Goal: Information Seeking & Learning: Learn about a topic

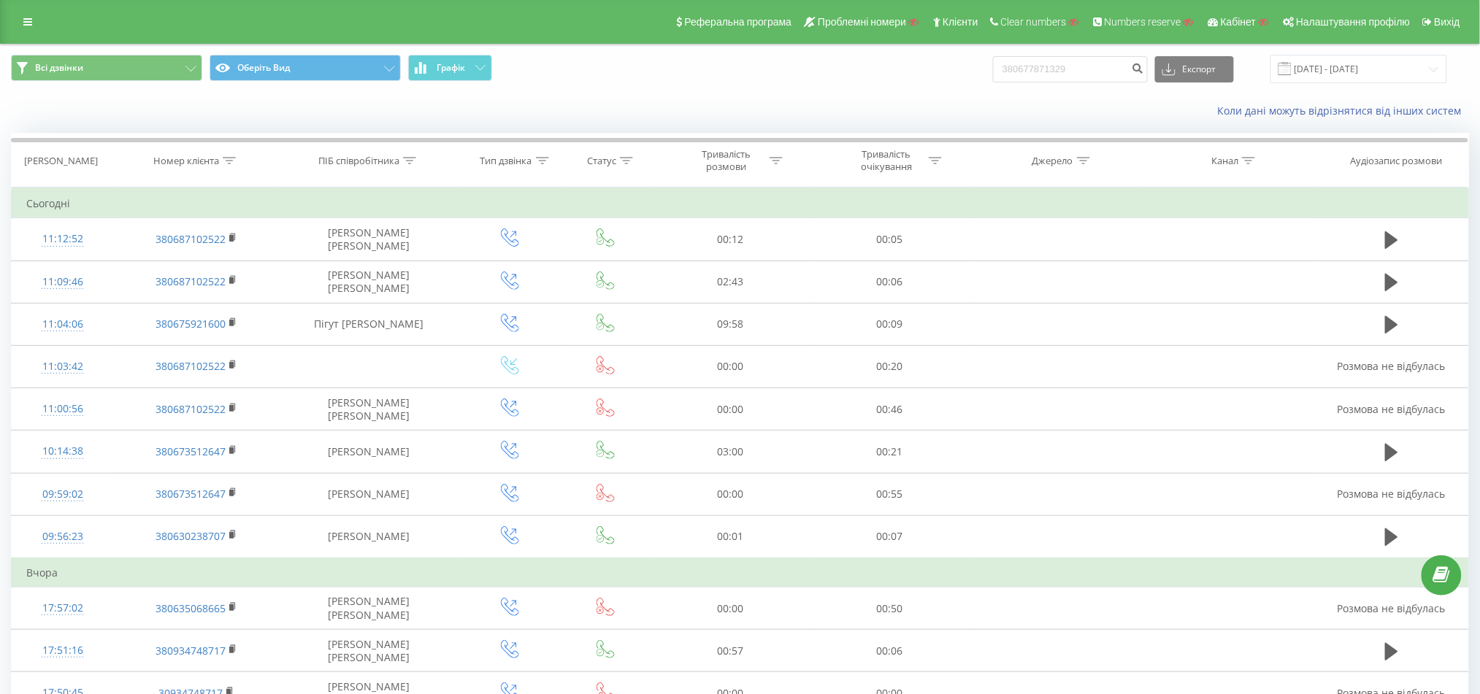
type input "380677871329"
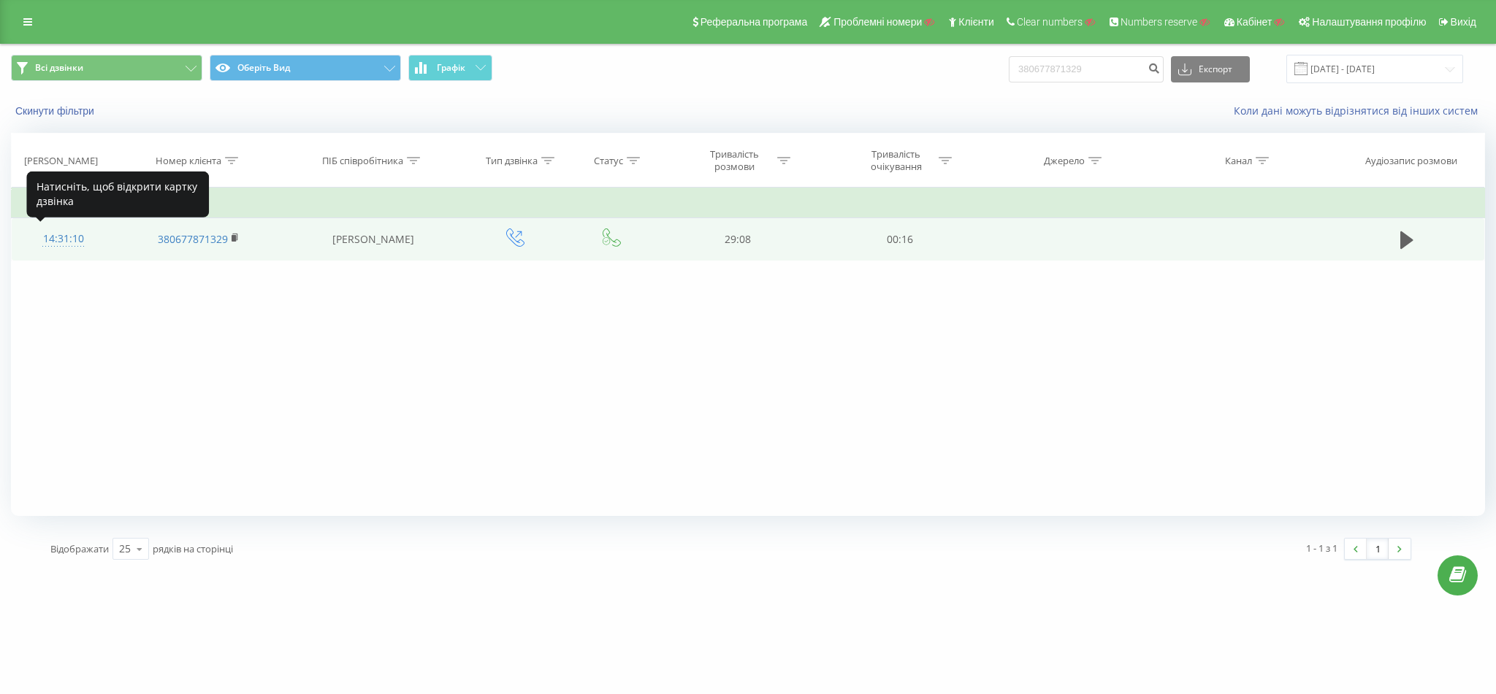
click at [56, 231] on div "14:31:10" at bounding box center [63, 239] width 74 height 28
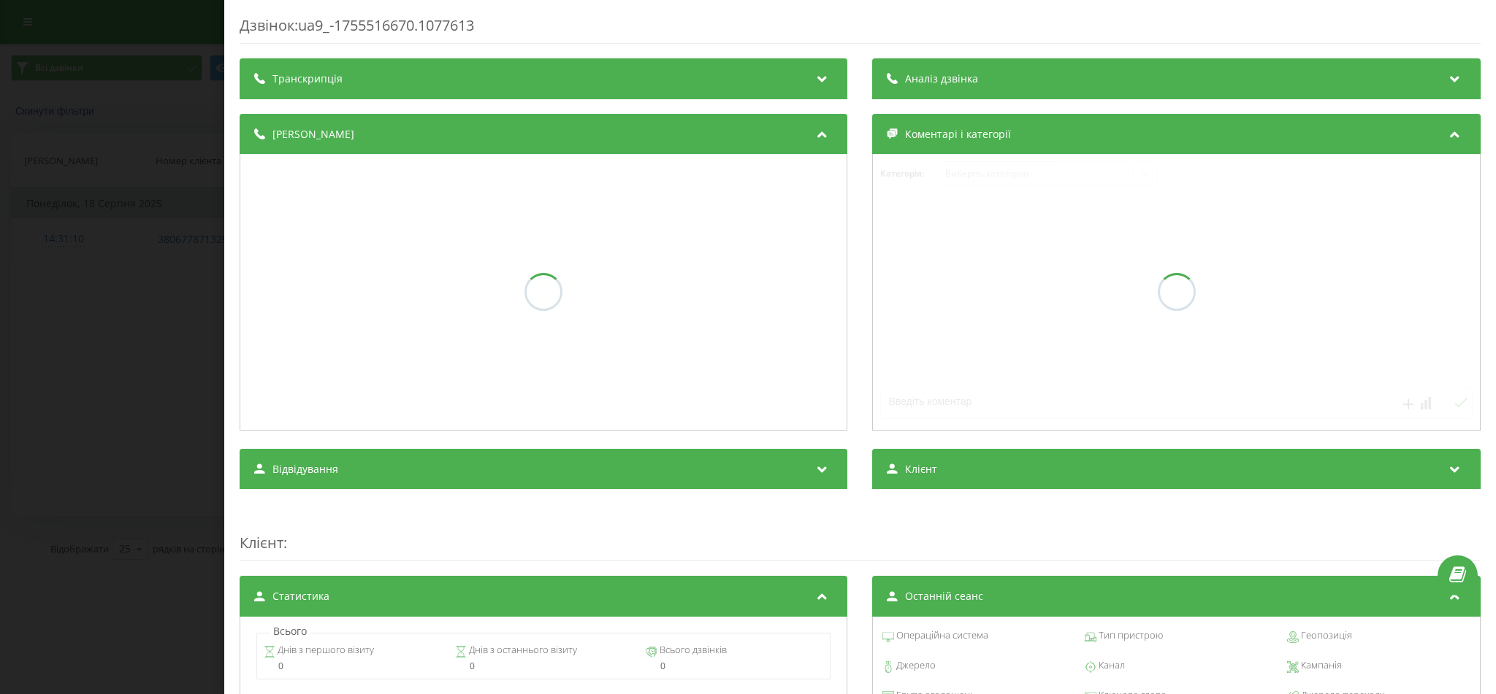
click at [12, 233] on div "Дзвінок : ua9_-1755516670.1077613 Транскрипція Аналіз дзвінка Деталі дзвінка Ко…" at bounding box center [748, 347] width 1496 height 694
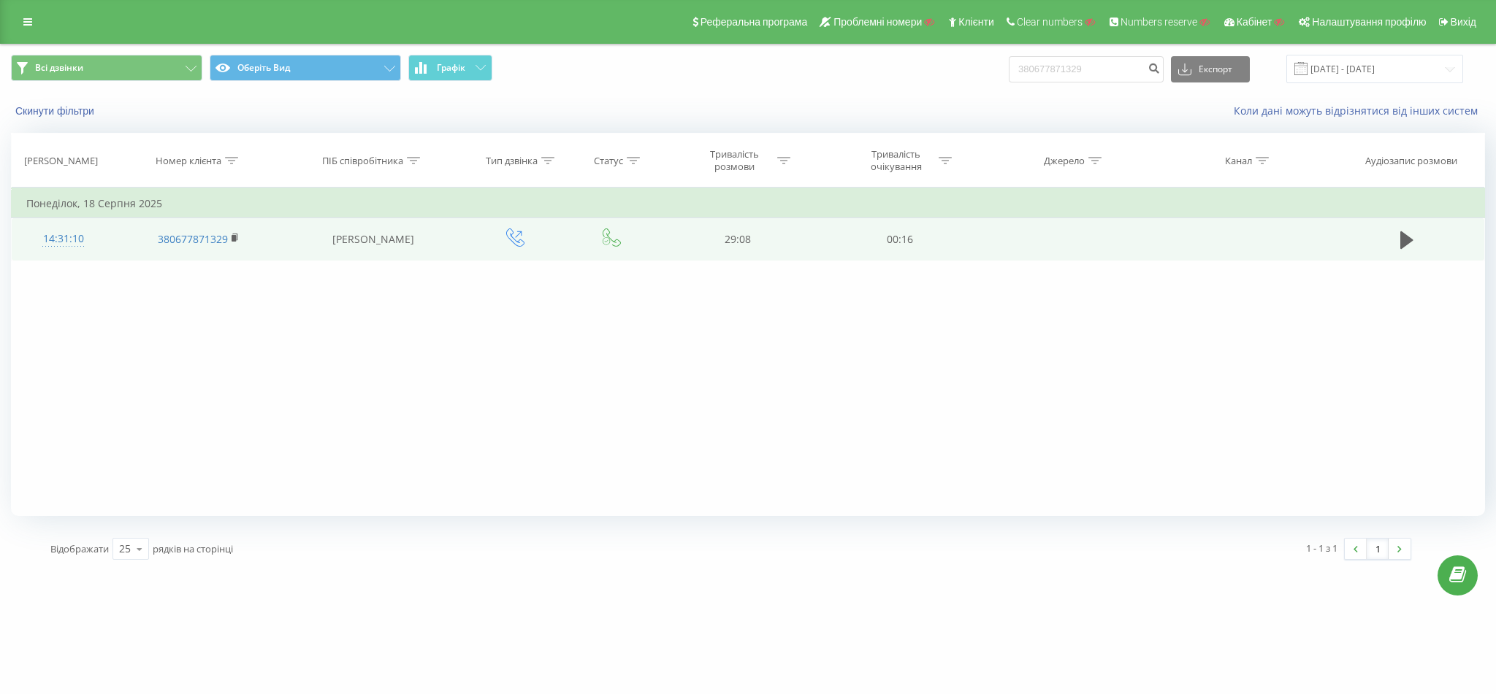
click at [43, 237] on div "14:31:10" at bounding box center [63, 239] width 74 height 28
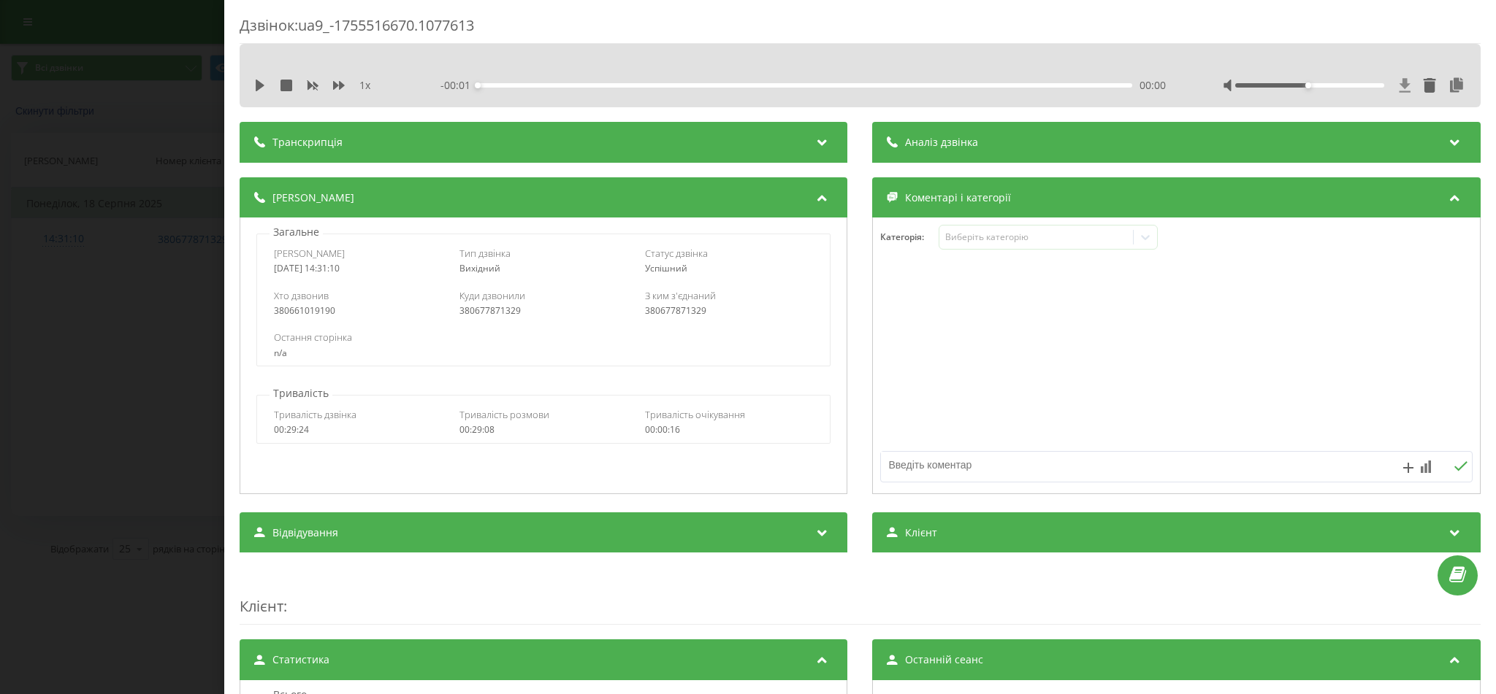
click at [1399, 85] on icon at bounding box center [1404, 85] width 11 height 14
click at [82, 121] on div "Дзвінок : ua9_-1755516670.1077613 1 x - 29:03 00:00 00:00 Транскрипція Для AI-а…" at bounding box center [748, 347] width 1496 height 694
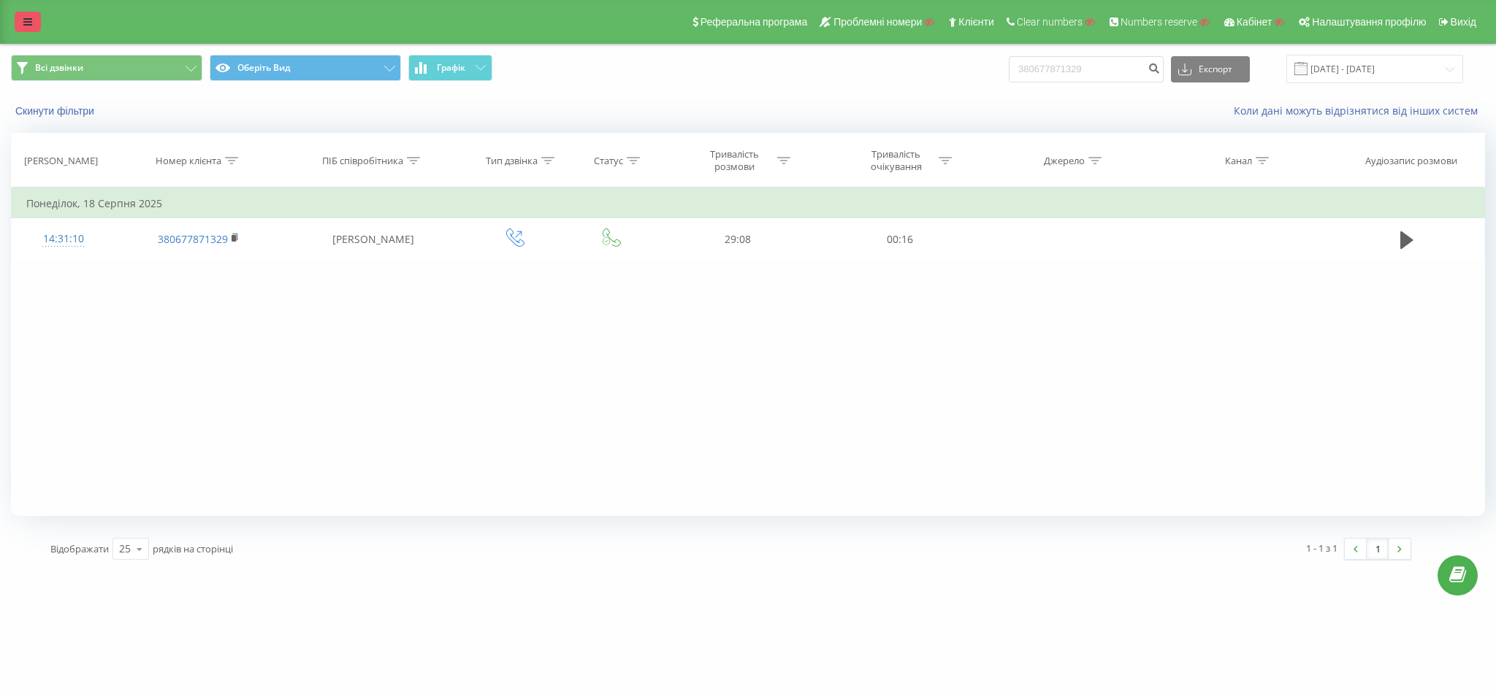
click at [26, 20] on icon at bounding box center [27, 22] width 9 height 10
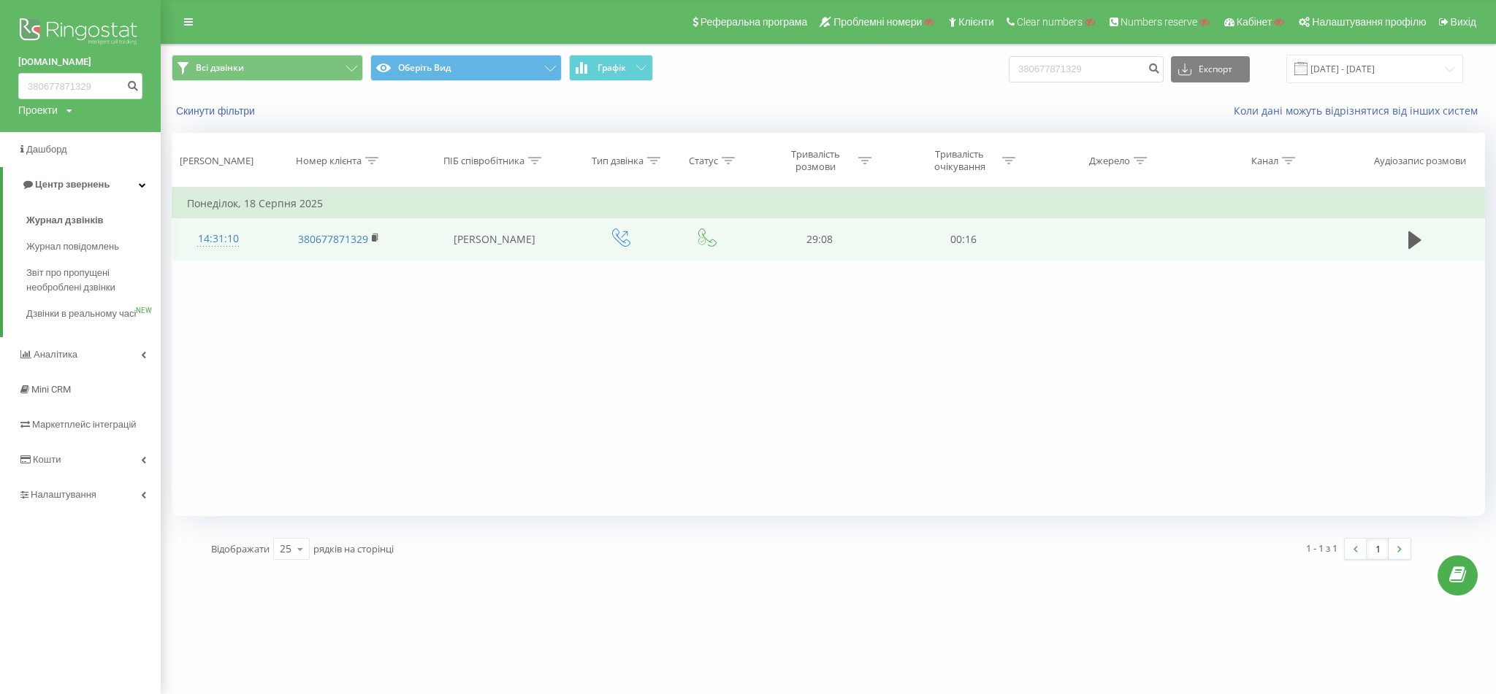
click at [213, 242] on div "14:31:10" at bounding box center [218, 239] width 63 height 28
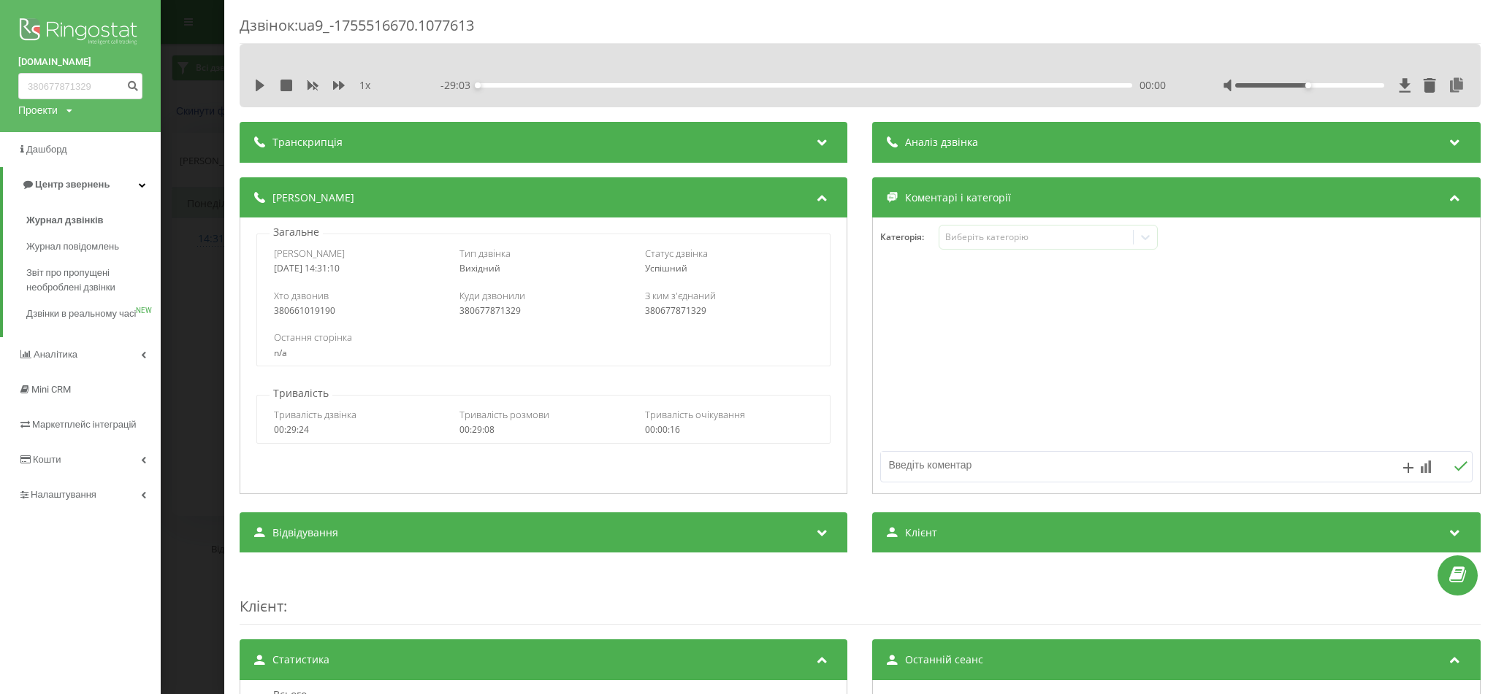
drag, startPoint x: 6, startPoint y: 62, endPoint x: 96, endPoint y: 50, distance: 91.3
click at [102, 66] on div "blacksmm.com.ua 380677871329 Проекти Пошук" at bounding box center [80, 66] width 161 height 132
copy link "blacksmm.com.ua"
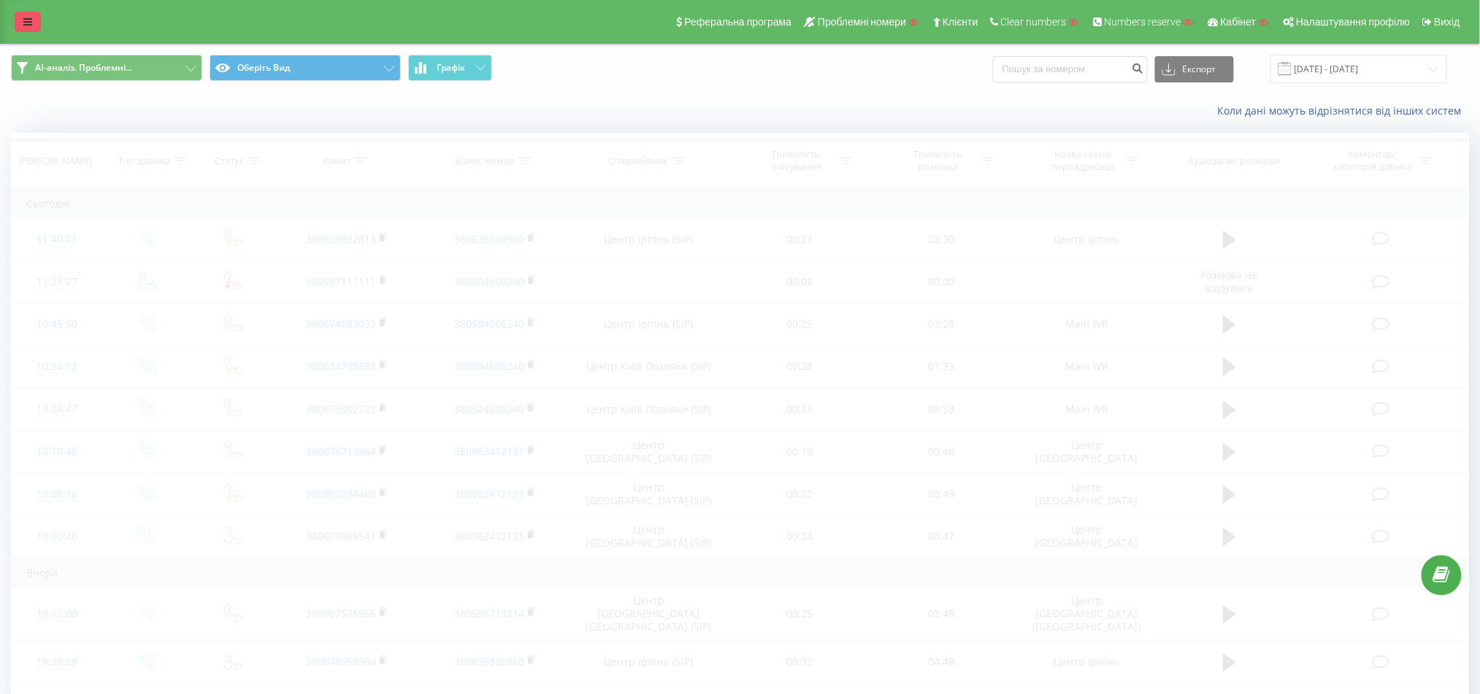
click at [31, 21] on icon at bounding box center [27, 22] width 9 height 10
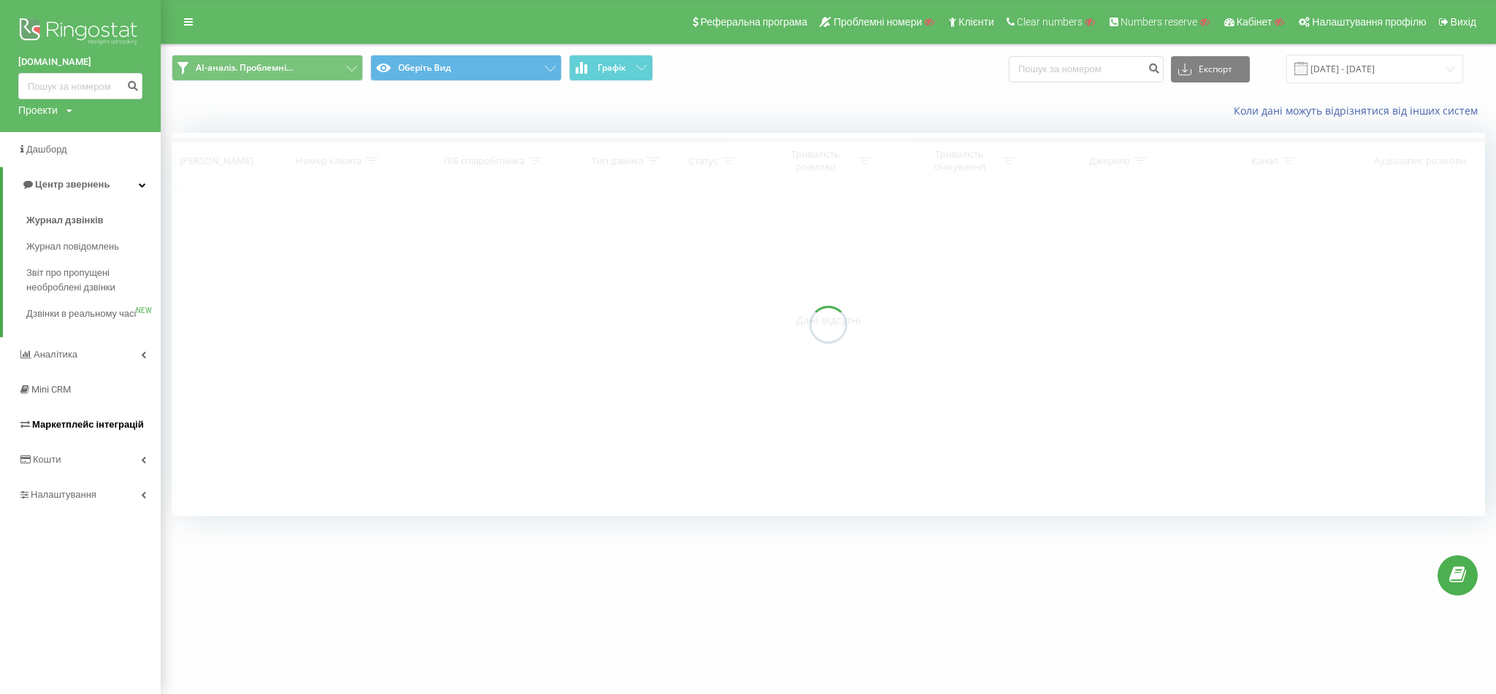
click at [107, 432] on span "Маркетплейс інтеграцій" at bounding box center [81, 425] width 126 height 15
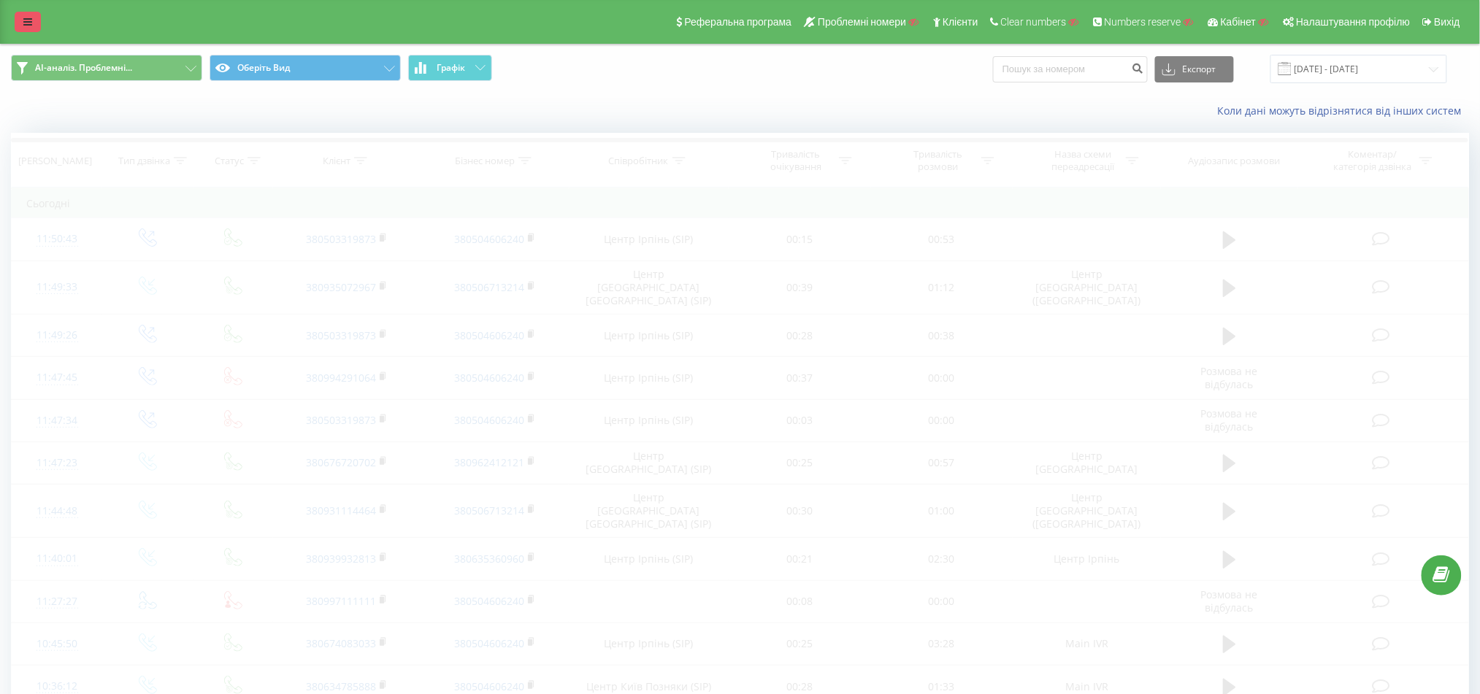
click at [20, 28] on link at bounding box center [28, 22] width 26 height 20
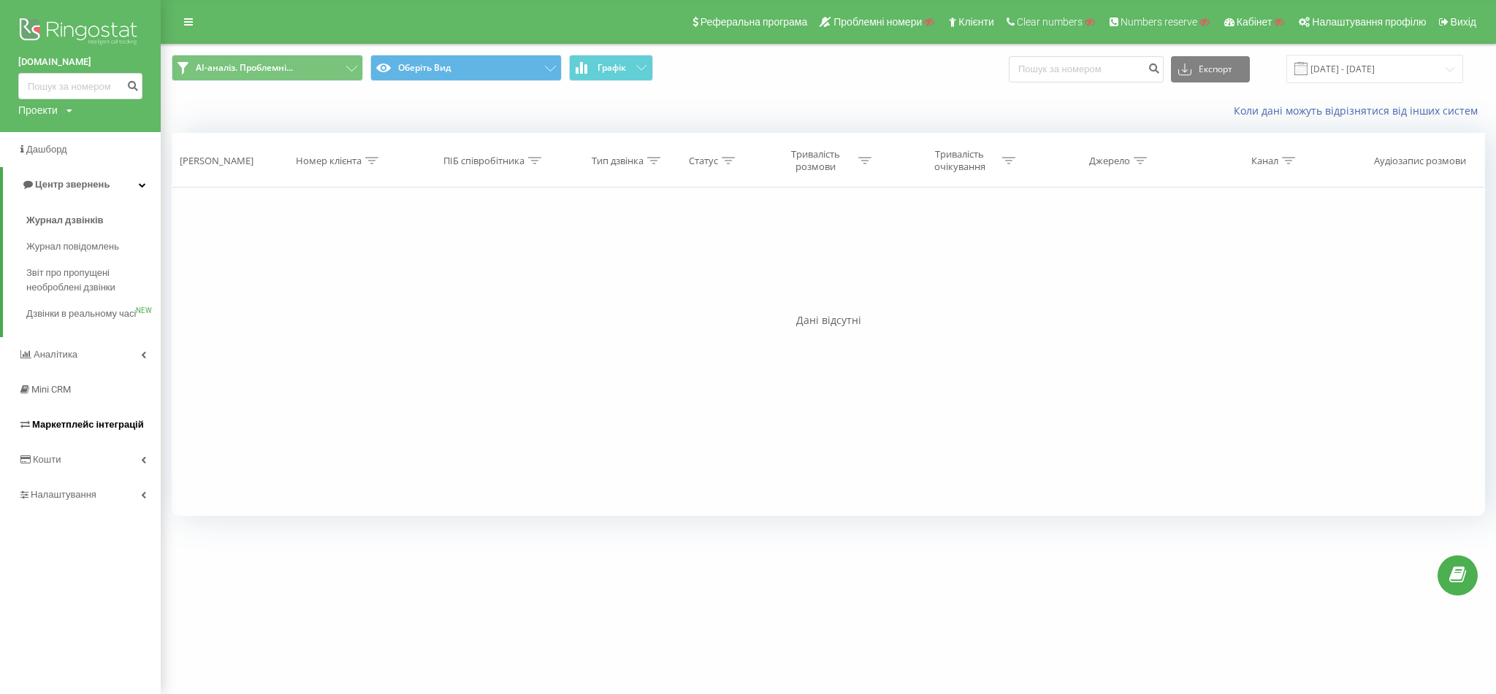
click at [99, 430] on span "Маркетплейс інтеграцій" at bounding box center [88, 424] width 112 height 11
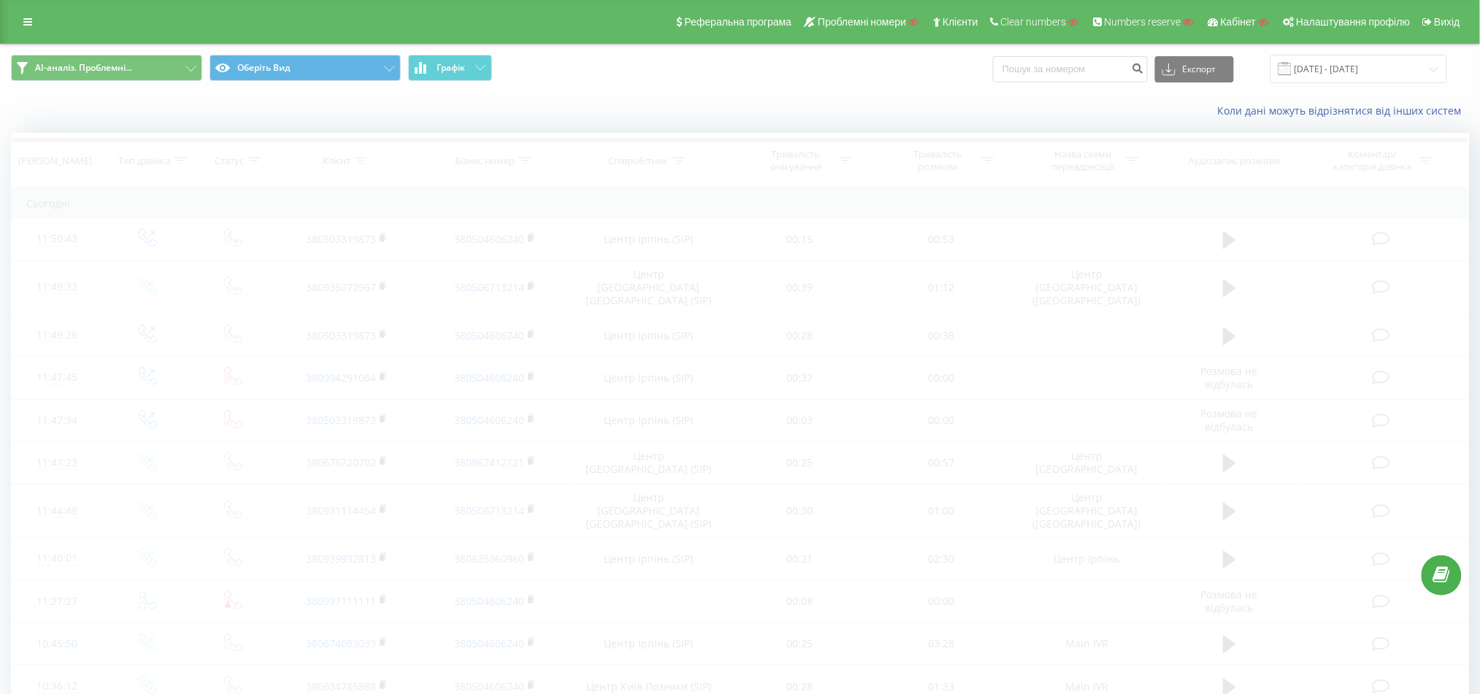
click at [12, 20] on div "Реферальна програма Проблемні номери Клієнти Clear numbers Numbers reserve Кабі…" at bounding box center [740, 22] width 1480 height 44
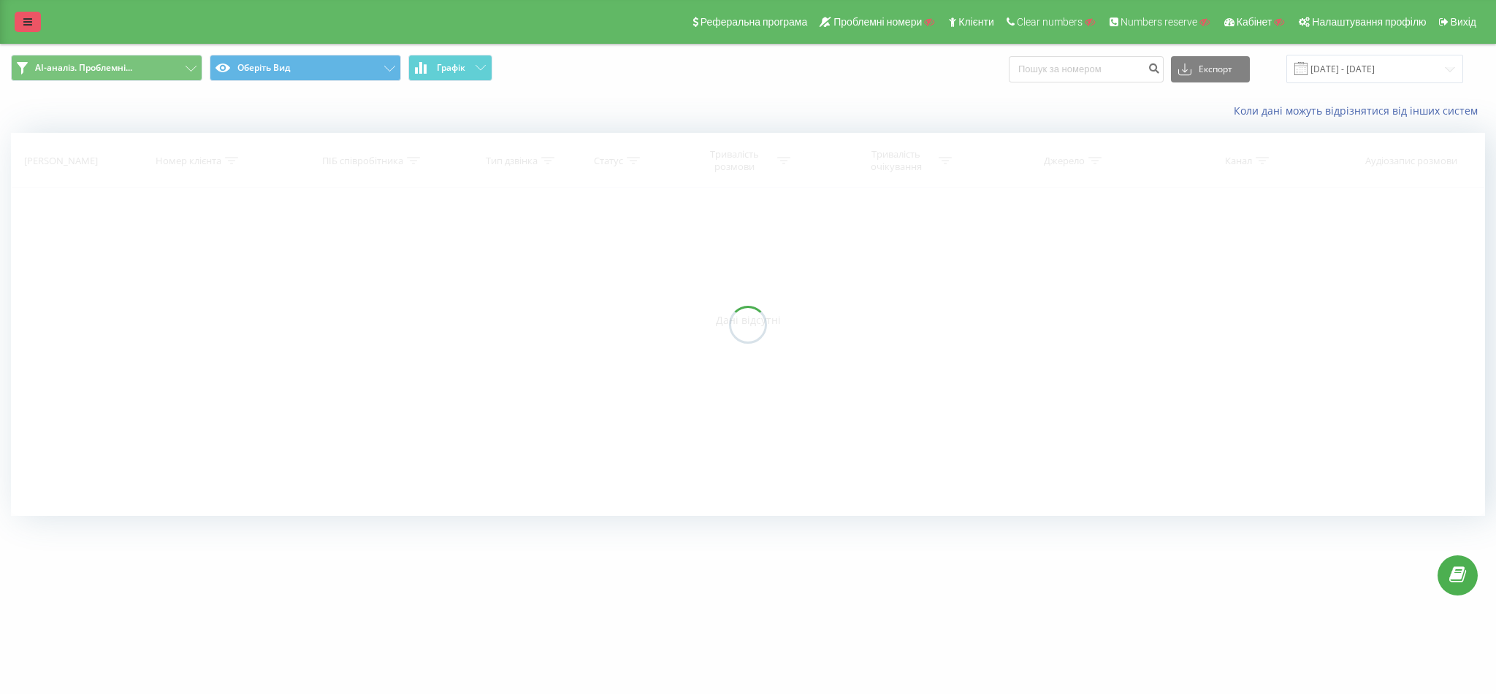
click at [25, 20] on icon at bounding box center [27, 22] width 9 height 10
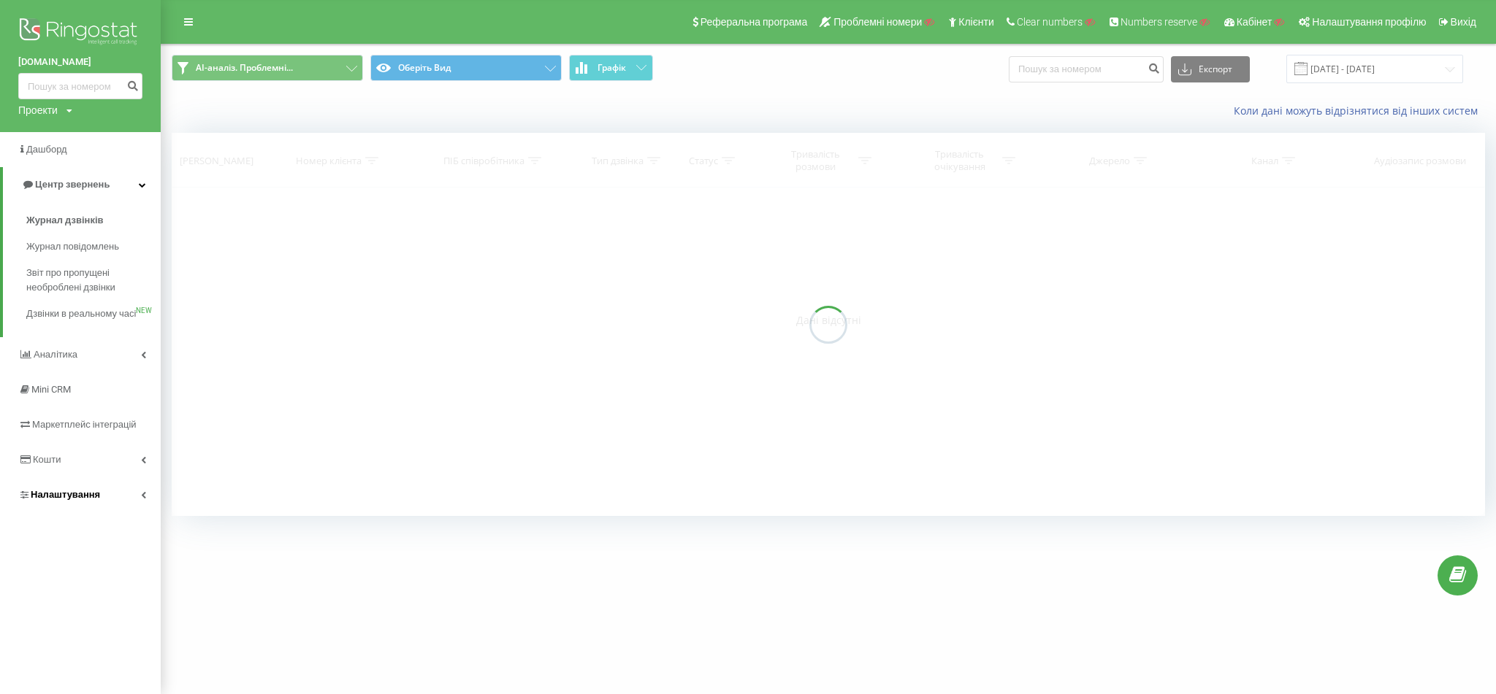
click at [96, 497] on link "Налаштування" at bounding box center [80, 495] width 161 height 35
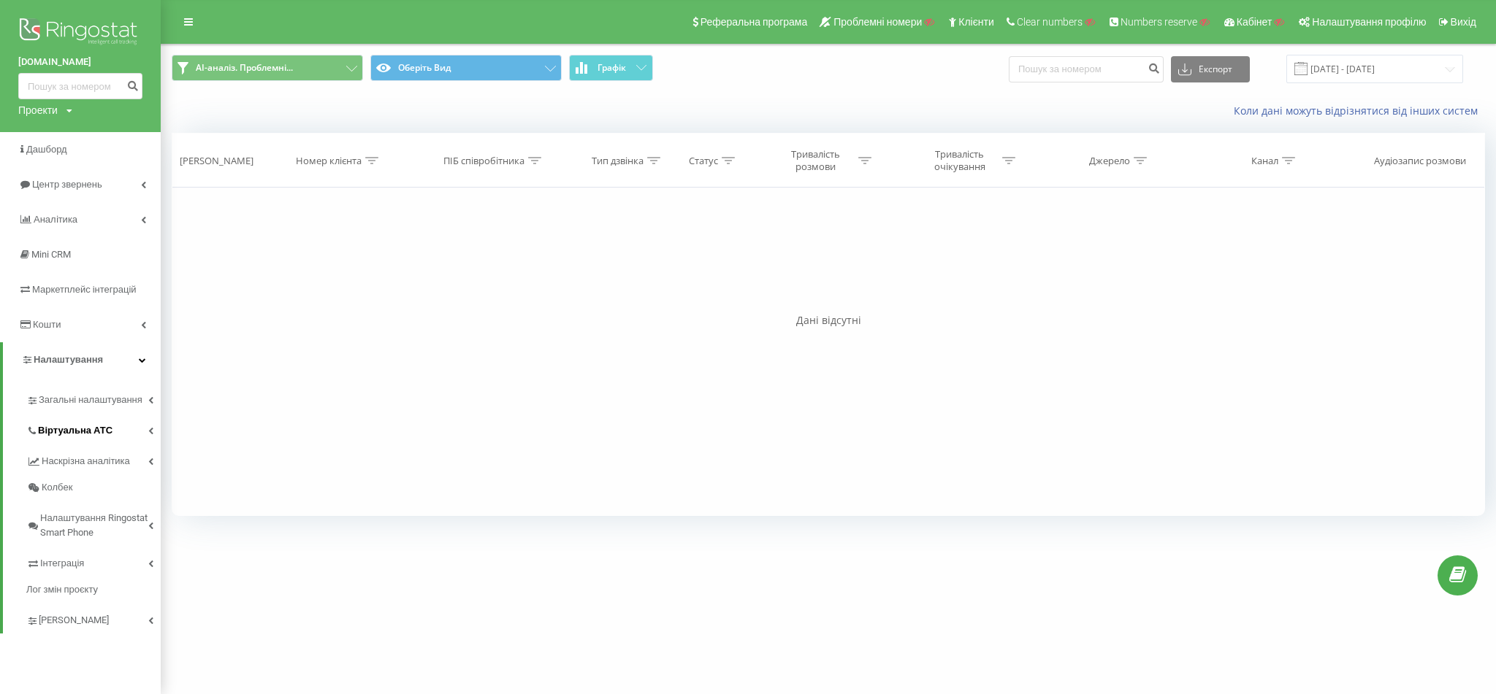
click at [107, 432] on link "Віртуальна АТС" at bounding box center [93, 428] width 134 height 31
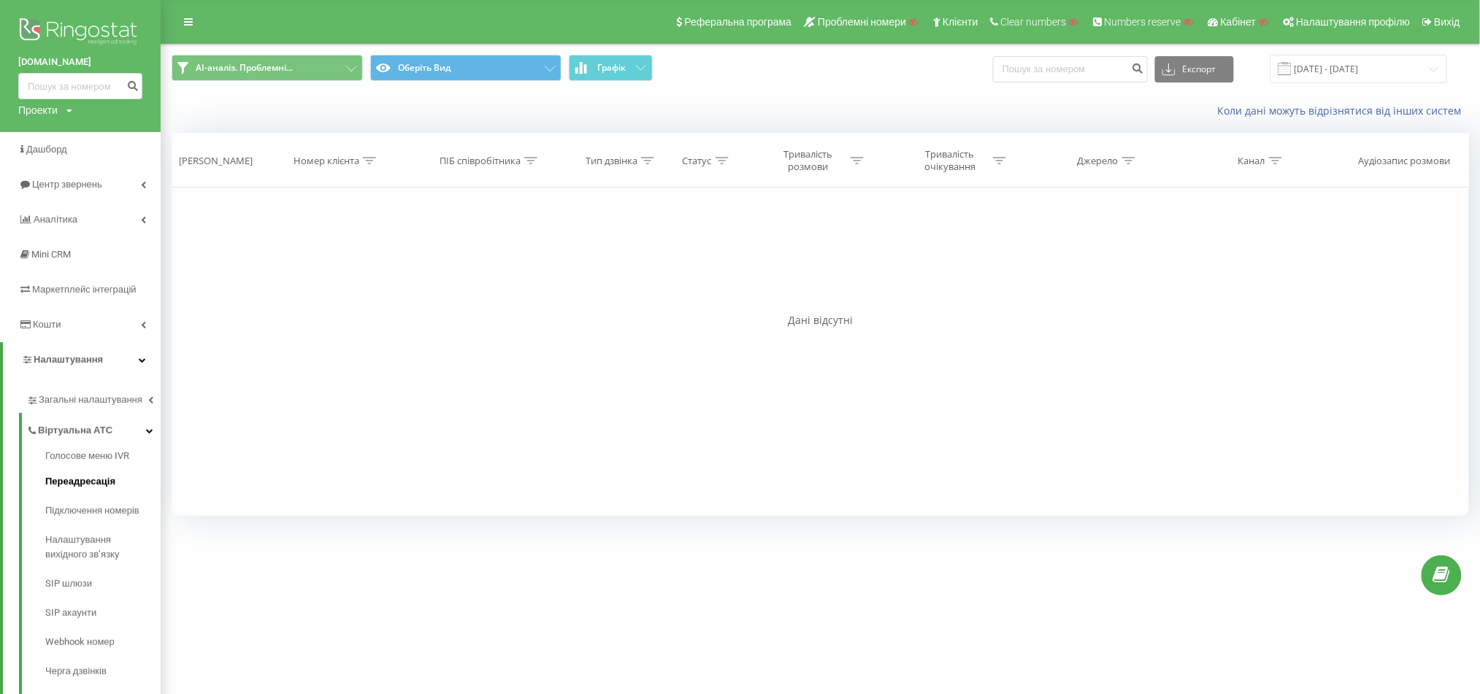
click at [90, 478] on span "Переадресація" at bounding box center [80, 482] width 70 height 15
click at [91, 503] on link "Підключення номерів" at bounding box center [102, 511] width 115 height 29
click at [88, 485] on span "Переадресація" at bounding box center [80, 482] width 70 height 15
click at [85, 505] on span "Підключення номерів" at bounding box center [96, 511] width 102 height 15
click at [85, 504] on span "Підключення номерів" at bounding box center [96, 511] width 102 height 15
